Goal: Find specific page/section: Find specific page/section

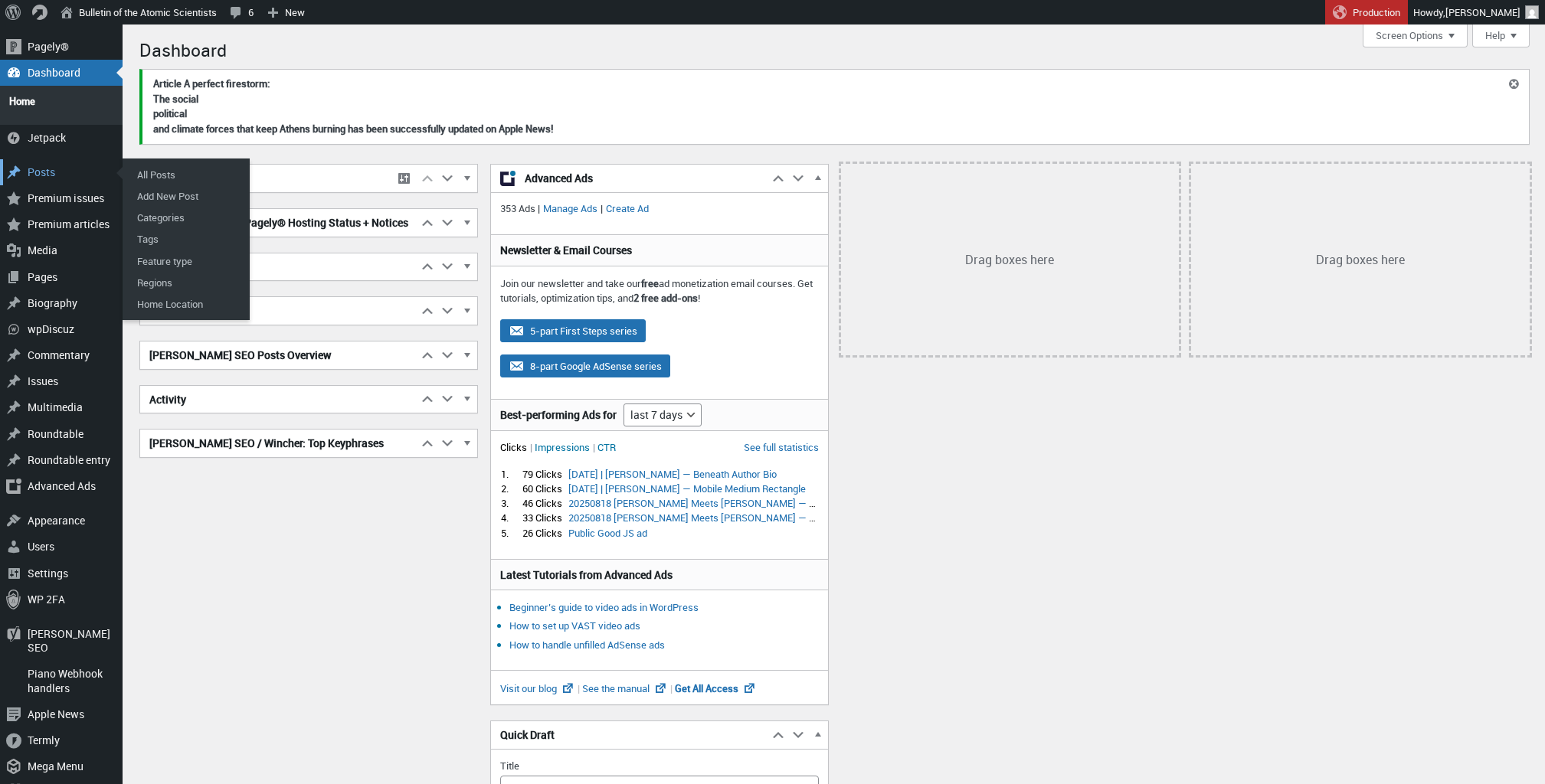
click at [31, 159] on div "Posts" at bounding box center [61, 172] width 123 height 26
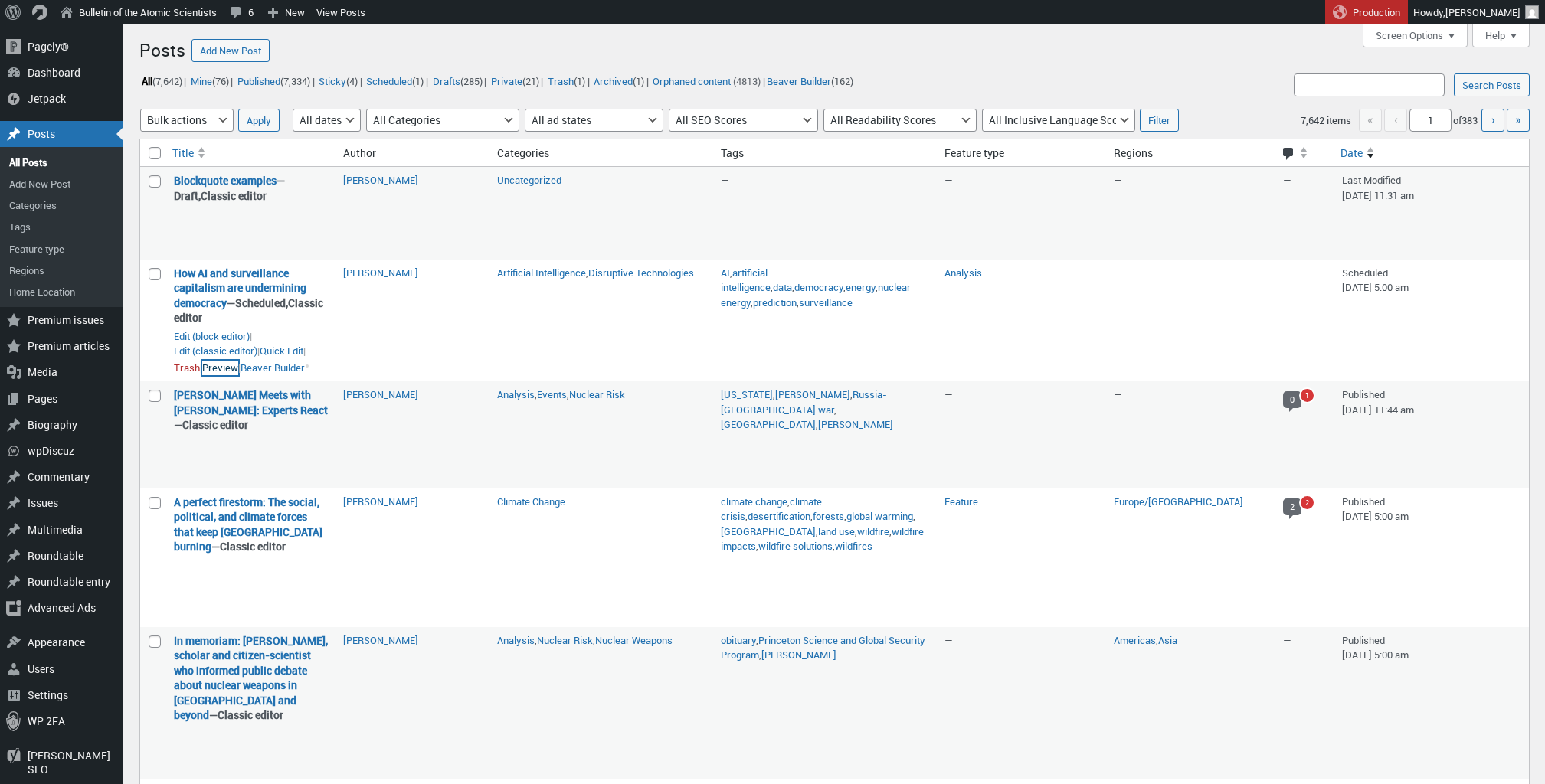
click at [222, 376] on link "Preview" at bounding box center [220, 368] width 36 height 15
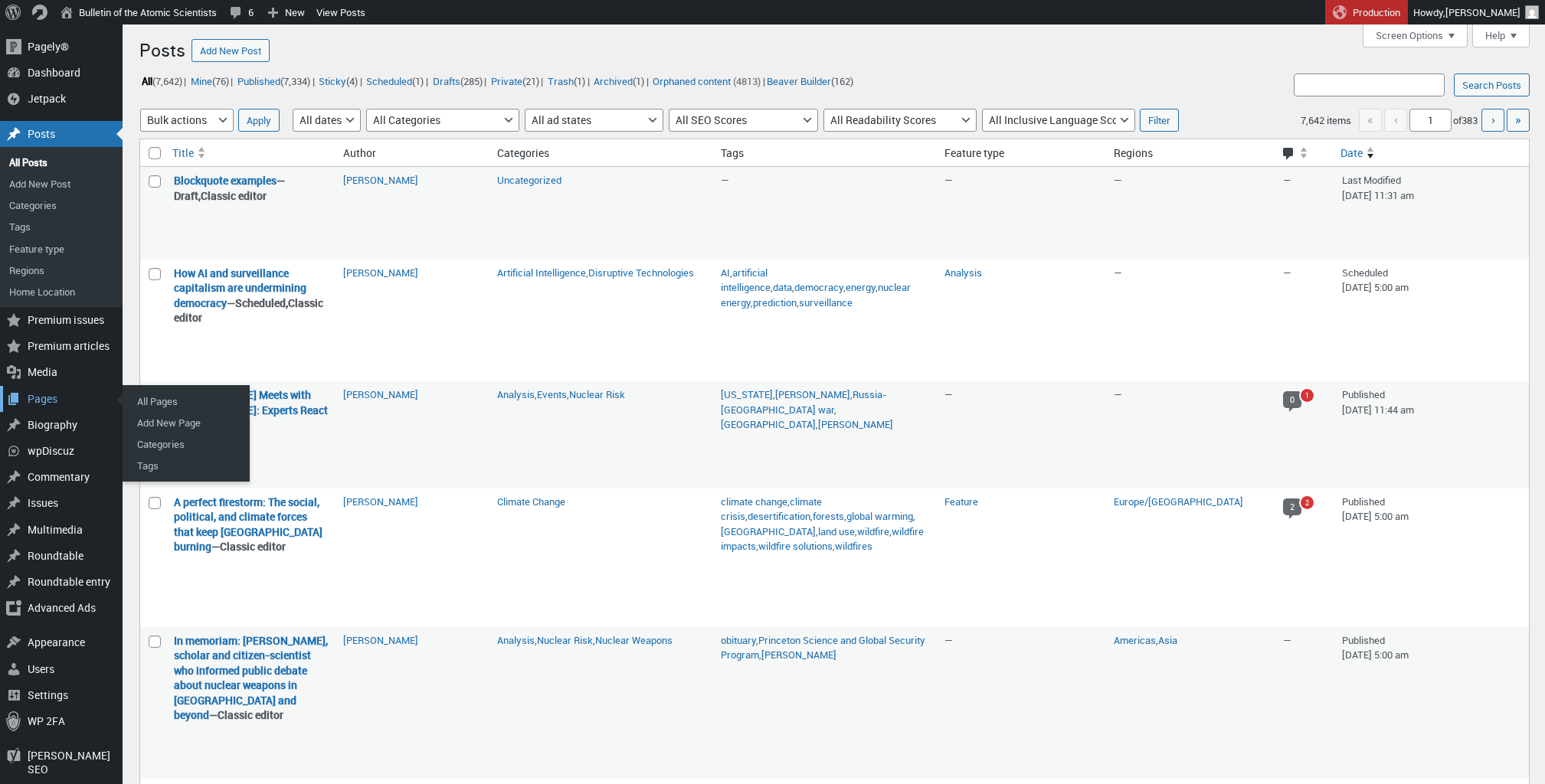
click at [65, 397] on div "Pages" at bounding box center [61, 398] width 123 height 26
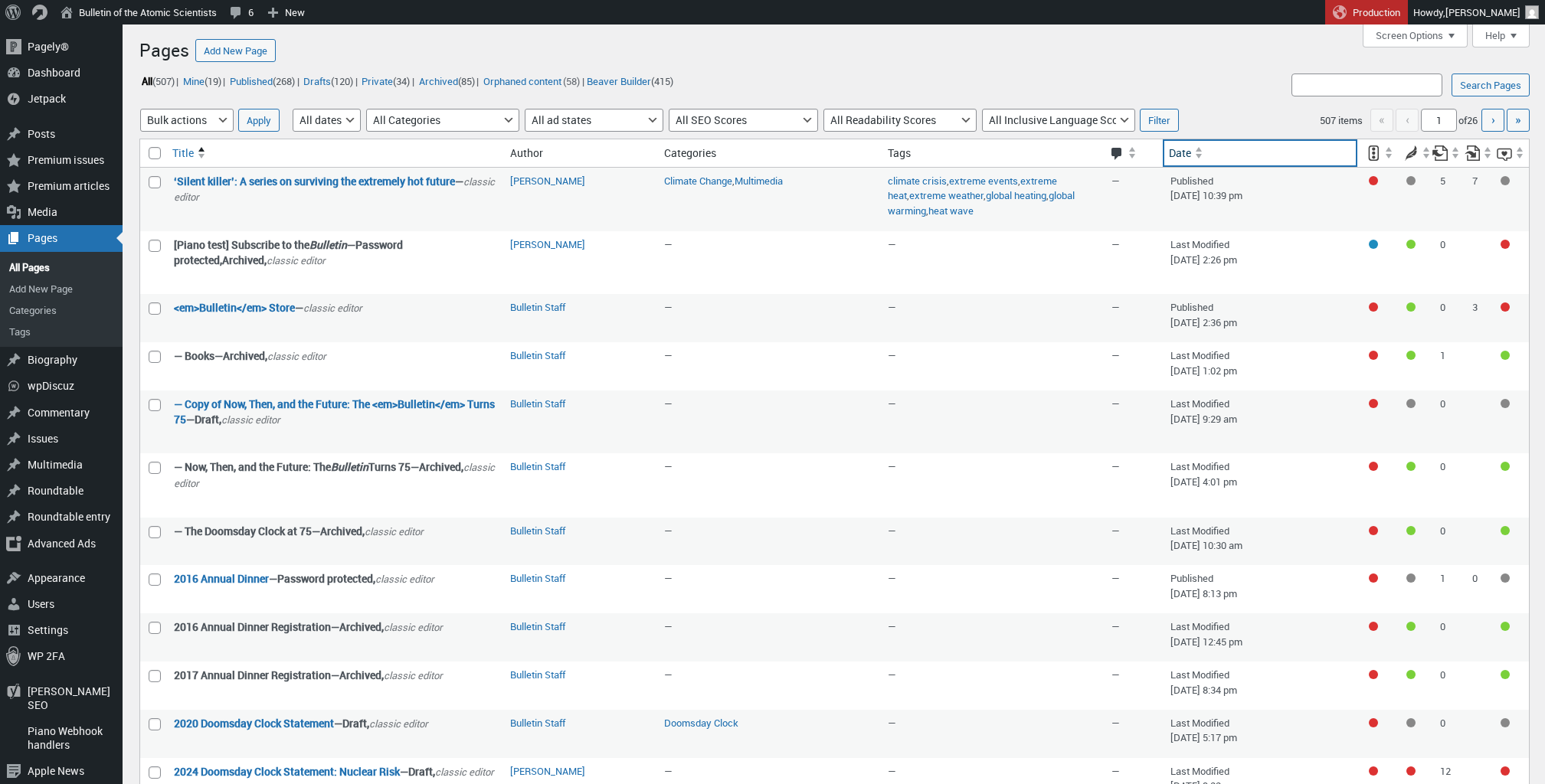
click at [1177, 155] on span "Date" at bounding box center [1179, 153] width 22 height 15
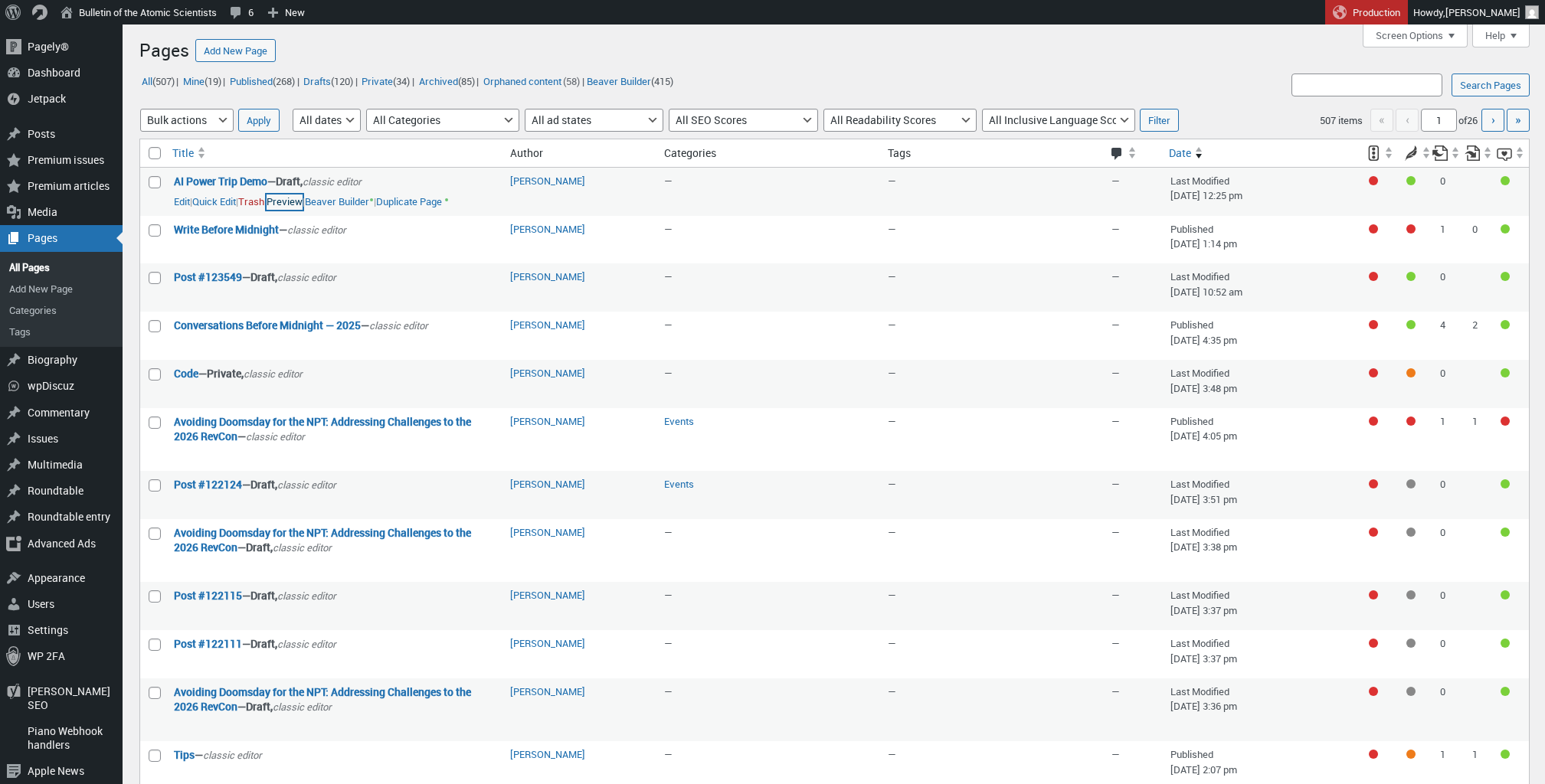
click at [303, 202] on link "Preview" at bounding box center [285, 202] width 36 height 15
